Goal: Answer question/provide support: Share knowledge or assist other users

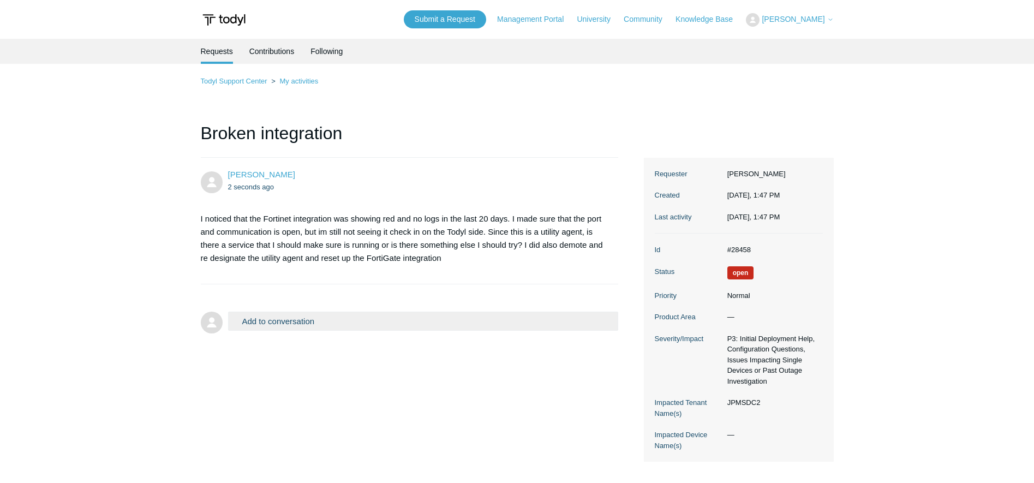
click at [410, 147] on h1 "Broken integration" at bounding box center [410, 139] width 418 height 38
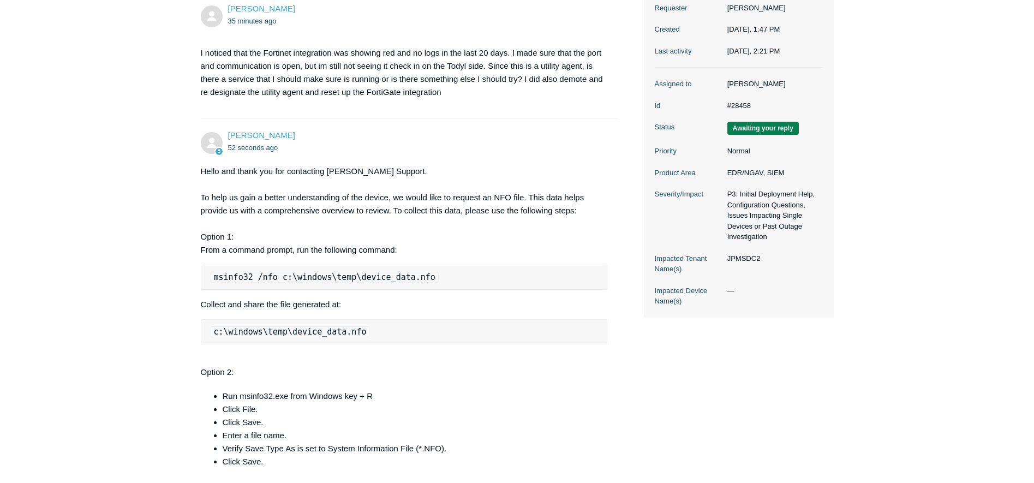
scroll to position [153, 0]
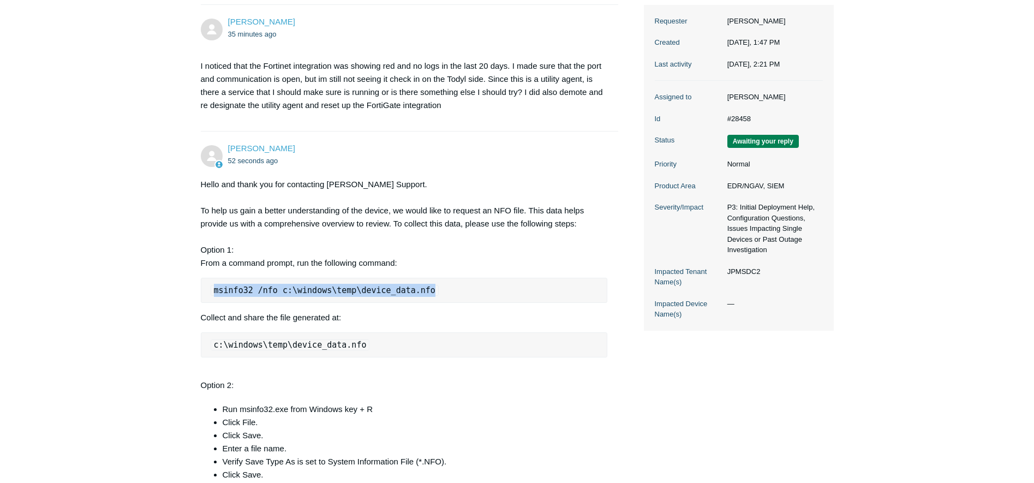
drag, startPoint x: 442, startPoint y: 289, endPoint x: 200, endPoint y: 296, distance: 241.7
click at [201, 296] on pre "msinfo32 /nfo c:\windows\temp\device_data.nfo" at bounding box center [404, 290] width 407 height 25
copy code "msinfo32 /nfo c:\windows\temp\device_data.nfo"
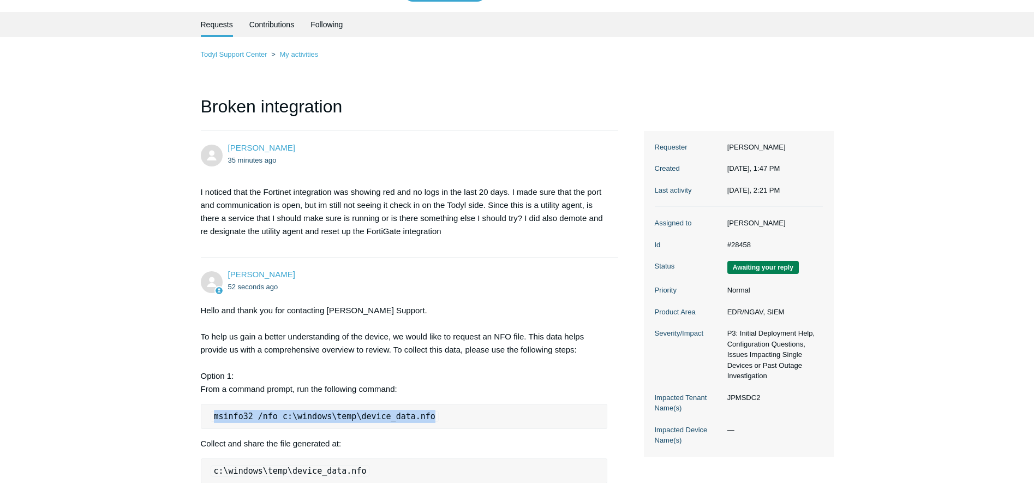
scroll to position [0, 0]
